Goal: Transaction & Acquisition: Purchase product/service

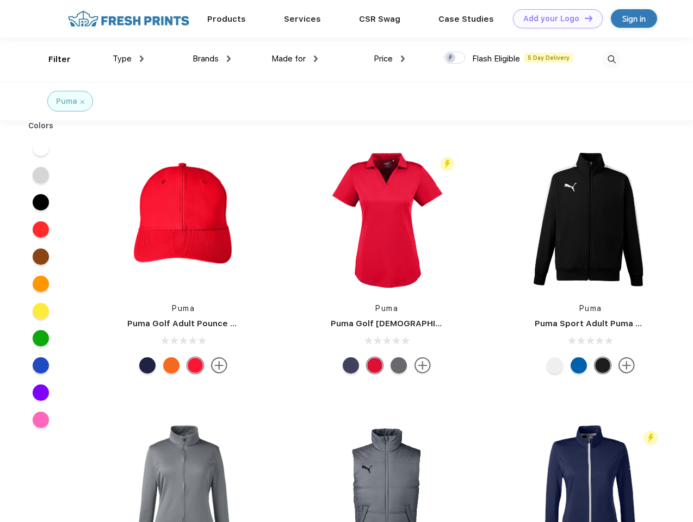
scroll to position [1, 0]
click at [554, 18] on link "Add your Logo Design Tool" at bounding box center [558, 18] width 90 height 19
click at [0, 0] on div "Design Tool" at bounding box center [0, 0] width 0 height 0
click at [584, 18] on link "Add your Logo Design Tool" at bounding box center [558, 18] width 90 height 19
click at [52, 59] on div "Filter" at bounding box center [59, 59] width 22 height 13
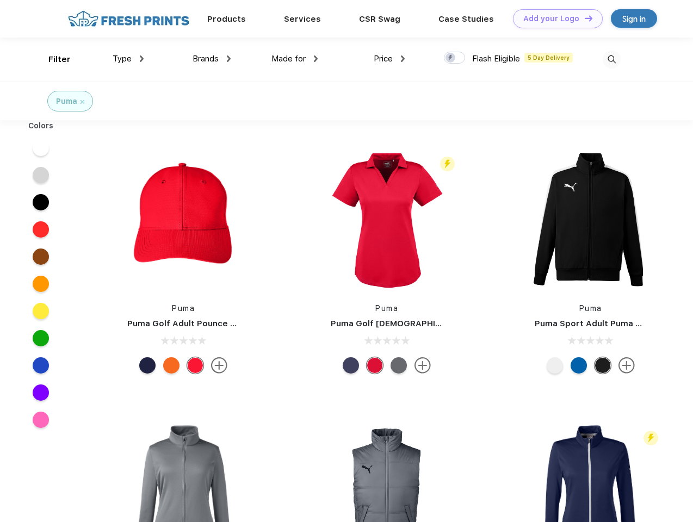
click at [128, 59] on span "Type" at bounding box center [122, 59] width 19 height 10
click at [212, 59] on span "Brands" at bounding box center [206, 59] width 26 height 10
click at [295, 59] on span "Made for" at bounding box center [289, 59] width 34 height 10
click at [390, 59] on span "Price" at bounding box center [383, 59] width 19 height 10
click at [455, 58] on div at bounding box center [454, 58] width 21 height 12
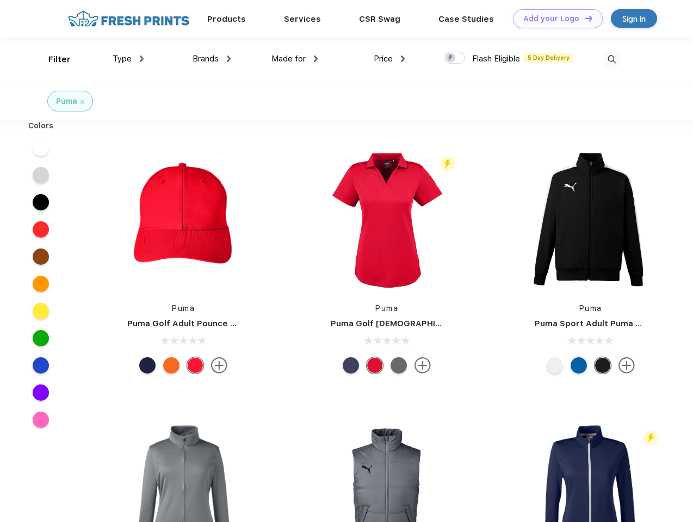
click at [451, 58] on input "checkbox" at bounding box center [447, 54] width 7 height 7
click at [612, 59] on img at bounding box center [612, 60] width 18 height 18
